Goal: Check status: Check status

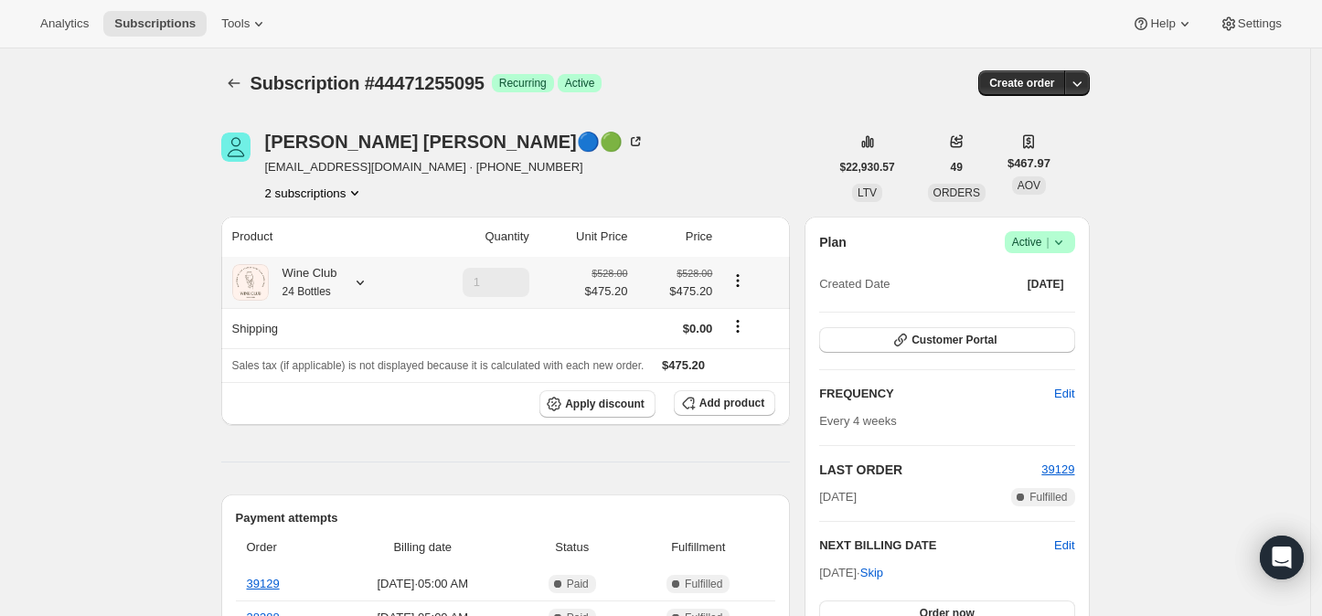
click at [365, 286] on icon at bounding box center [360, 282] width 18 height 18
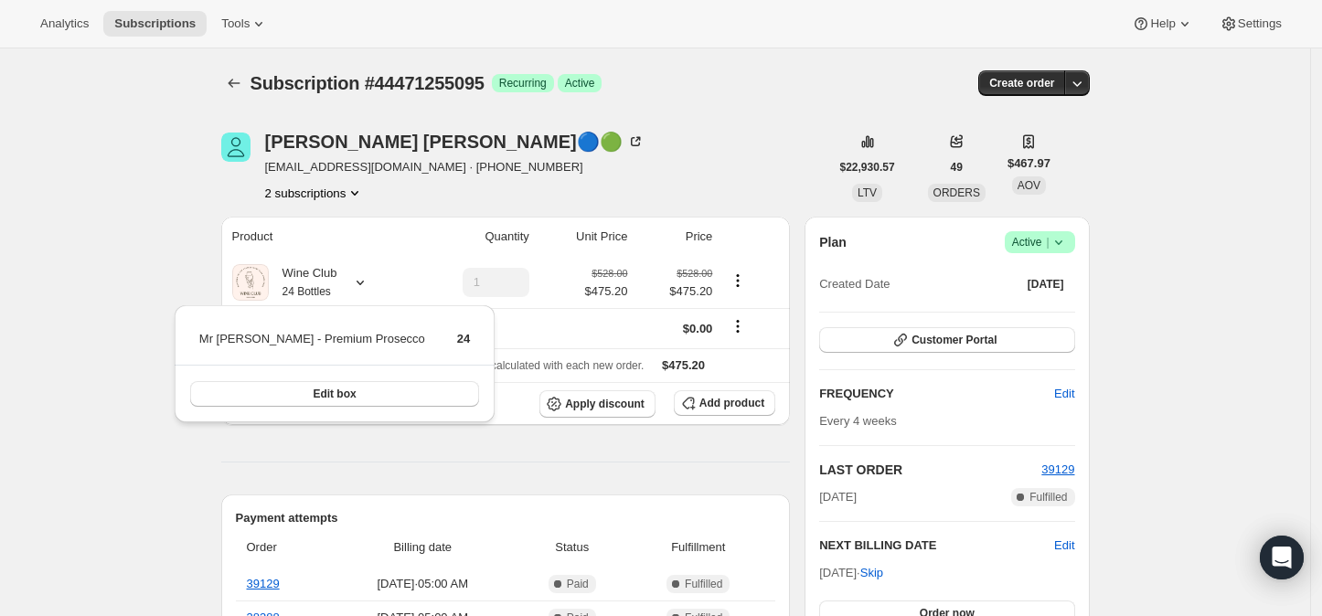
scroll to position [101, 0]
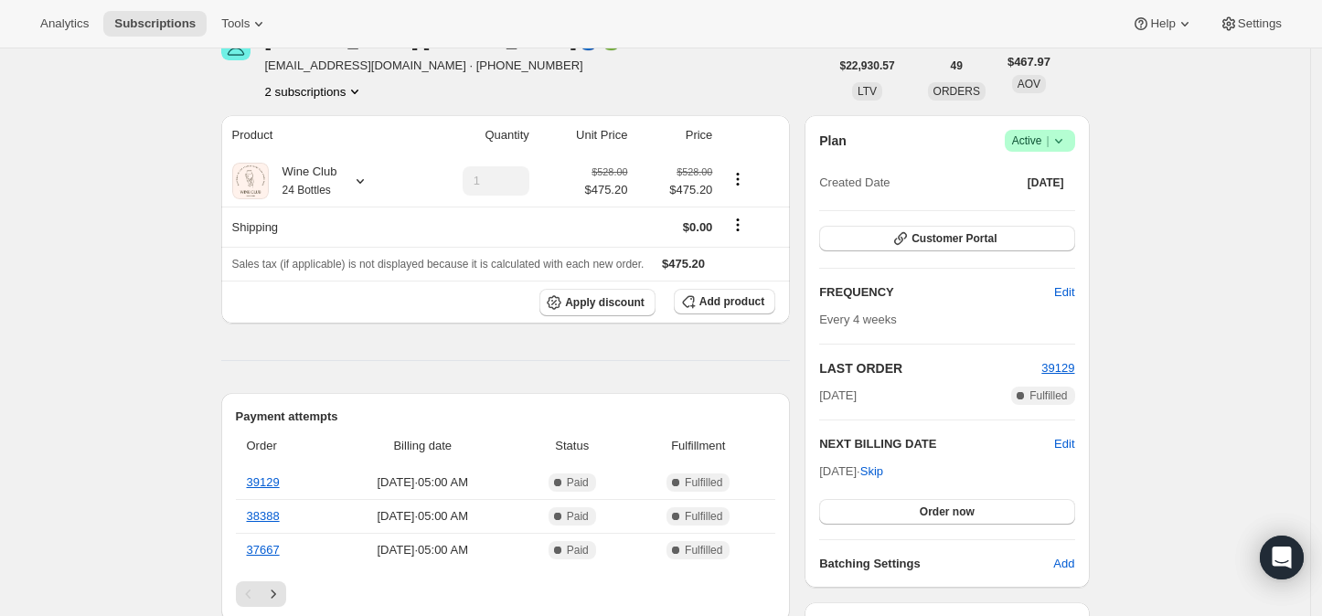
scroll to position [0, 0]
